Goal: Task Accomplishment & Management: Manage account settings

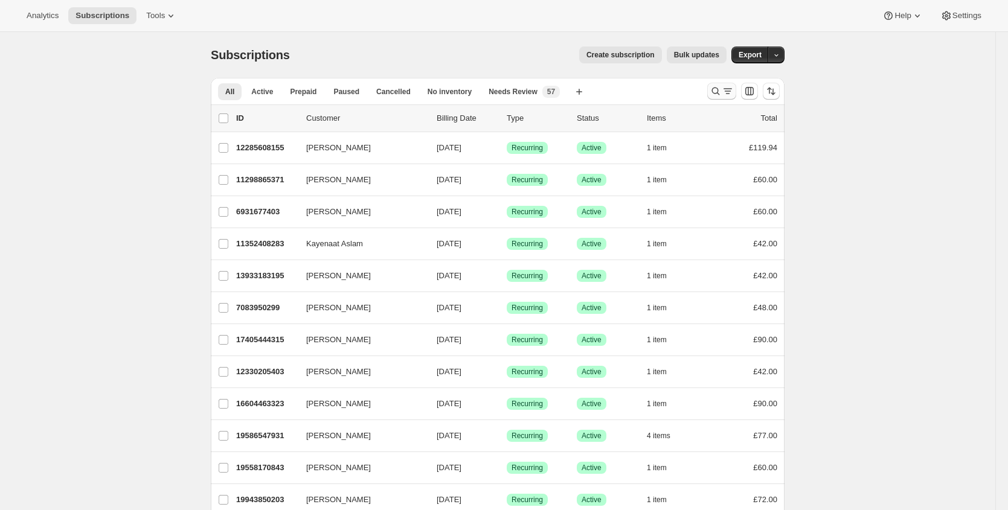
click at [719, 89] on icon "Search and filter results" at bounding box center [715, 91] width 12 height 12
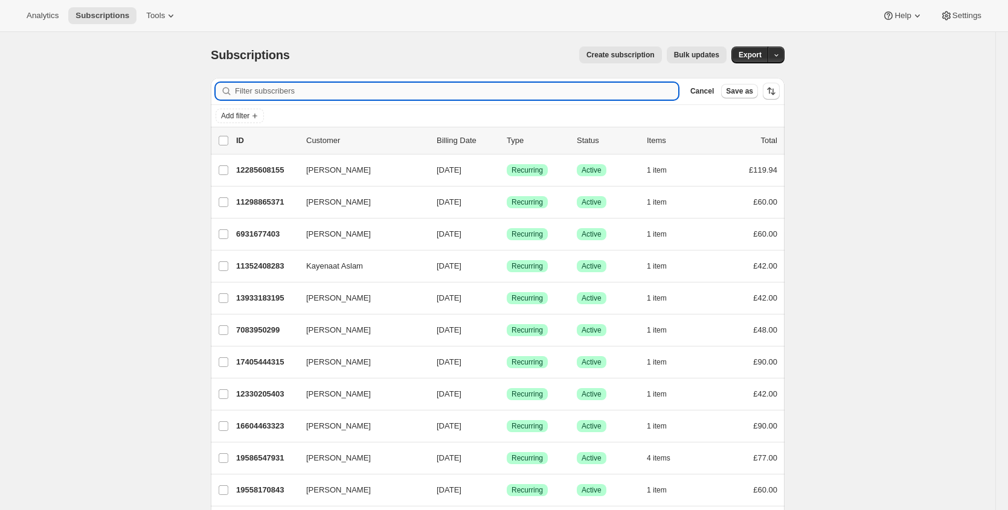
paste input "[EMAIL_ADDRESS][DOMAIN_NAME]"
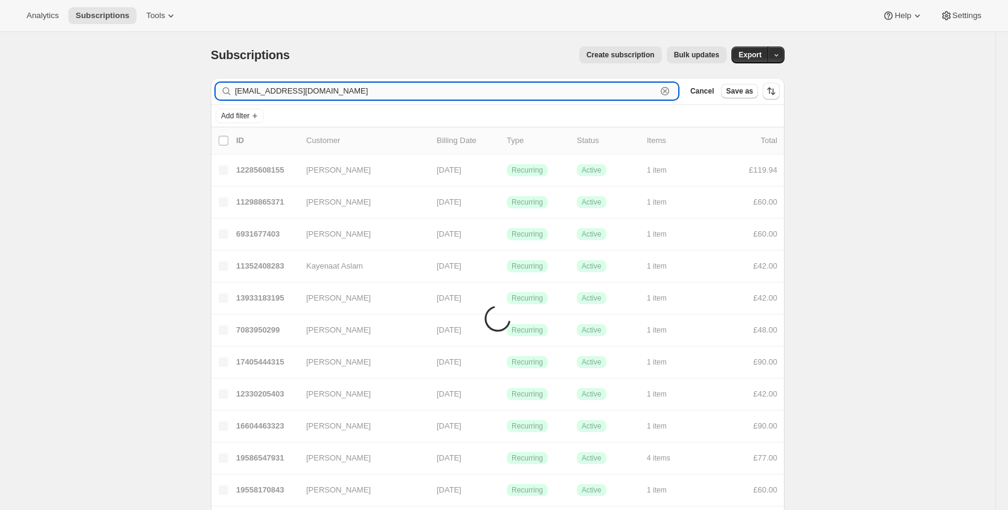
type input "[EMAIL_ADDRESS][DOMAIN_NAME]"
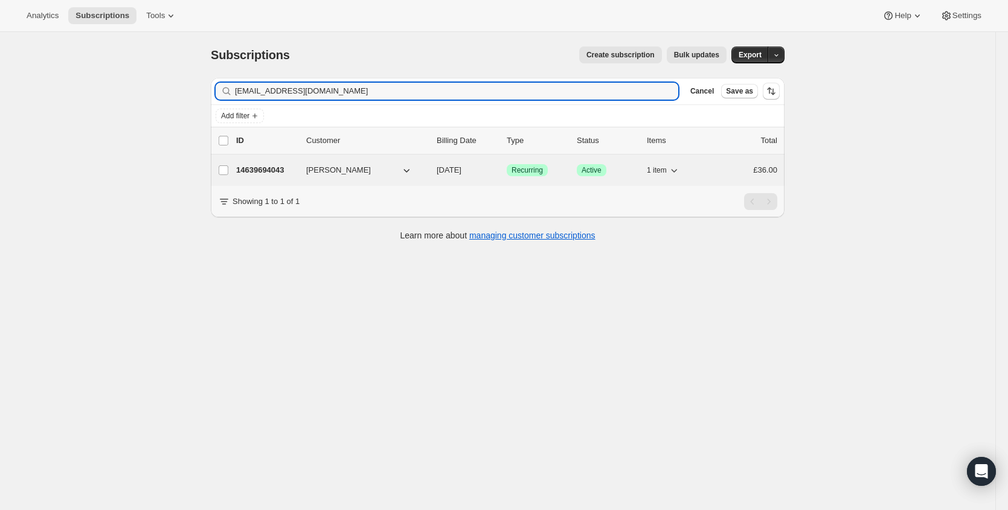
click at [245, 173] on p "14639694043" at bounding box center [266, 170] width 60 height 12
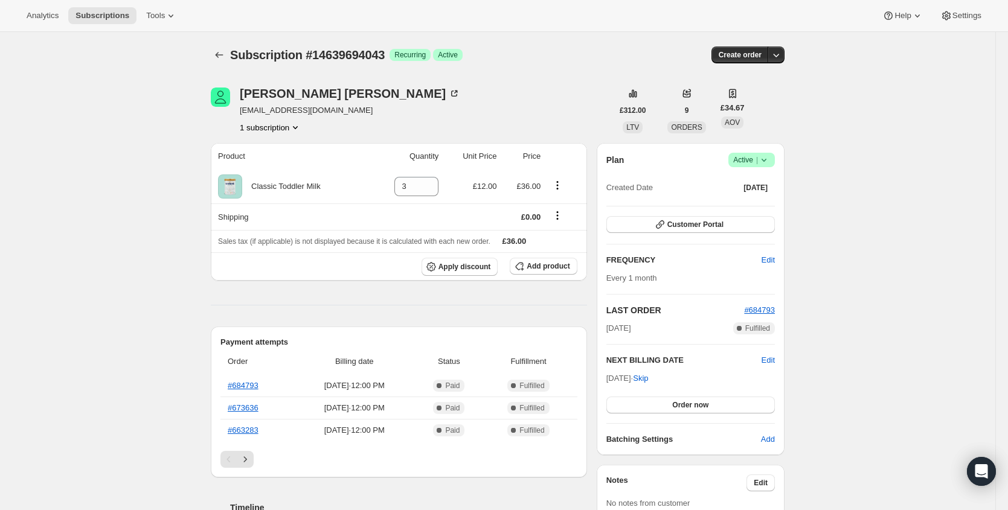
click at [768, 161] on icon at bounding box center [764, 160] width 12 height 12
click at [748, 210] on span "Cancel subscription" at bounding box center [751, 205] width 68 height 12
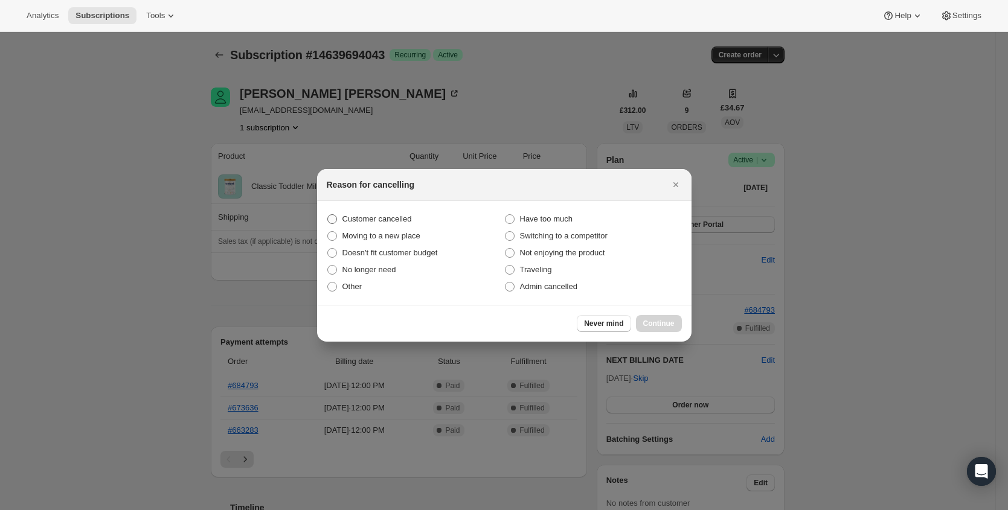
click at [415, 215] on label "Customer cancelled" at bounding box center [416, 219] width 178 height 17
click at [328, 215] on input "Customer cancelled" at bounding box center [327, 214] width 1 height 1
radio input "true"
click at [670, 328] on button "Continue" at bounding box center [659, 323] width 46 height 17
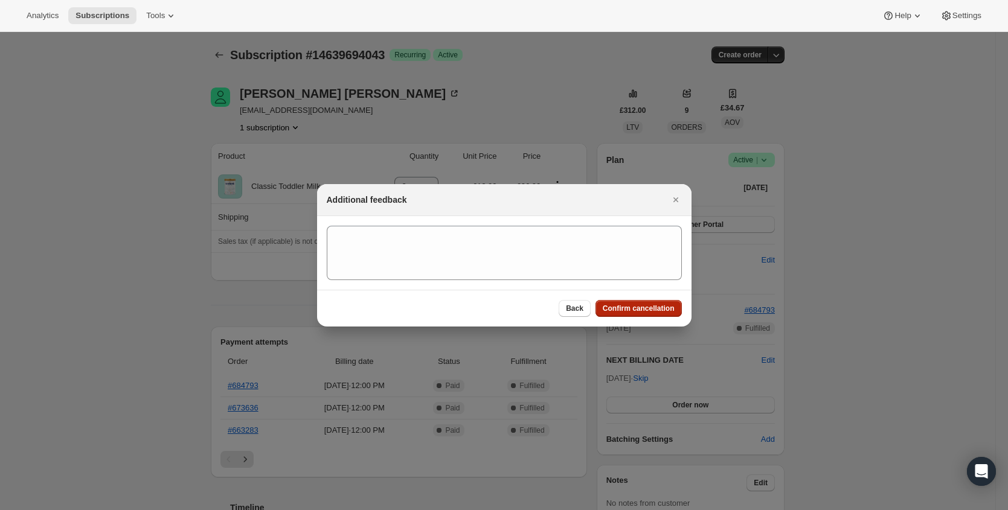
click at [671, 306] on span "Confirm cancellation" at bounding box center [639, 309] width 72 height 10
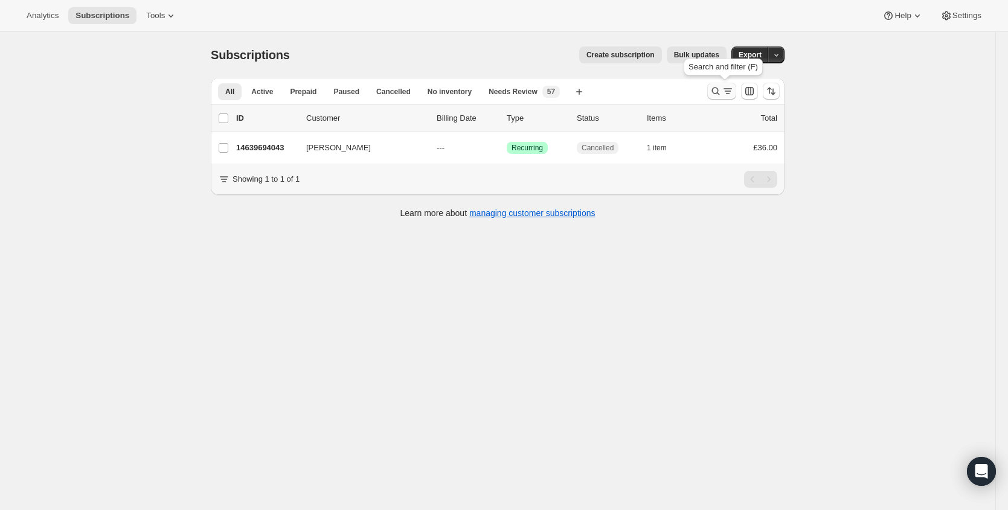
click at [716, 95] on icon "Search and filter results" at bounding box center [715, 91] width 12 height 12
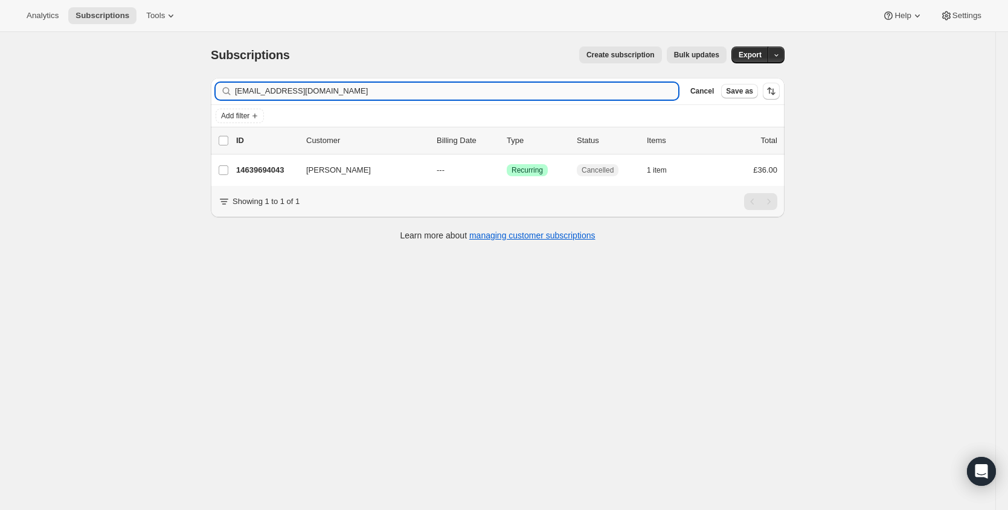
click at [362, 88] on input "[EMAIL_ADDRESS][DOMAIN_NAME]" at bounding box center [456, 91] width 443 height 17
type input "[EMAIL_ADDRESS][DOMAIN_NAME]"
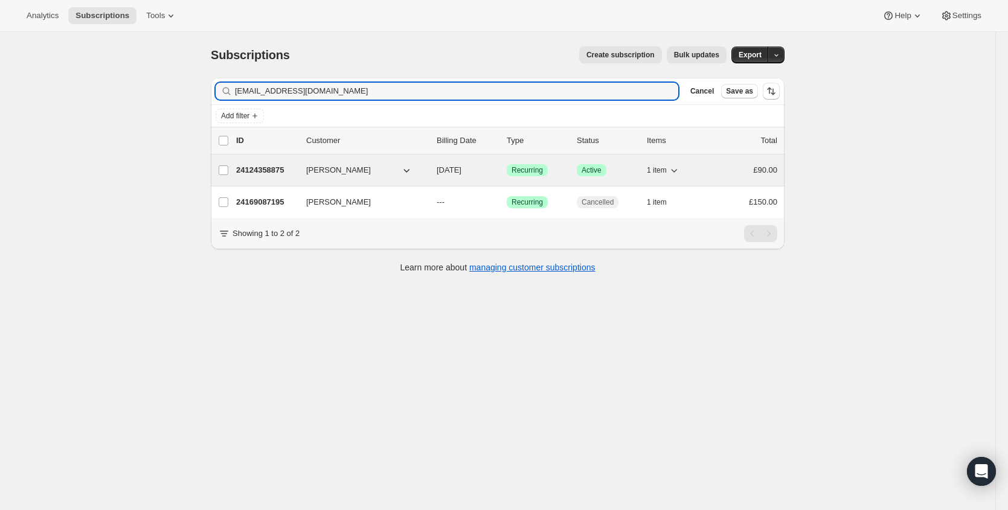
click at [266, 171] on p "24124358875" at bounding box center [266, 170] width 60 height 12
